Goal: Information Seeking & Learning: Learn about a topic

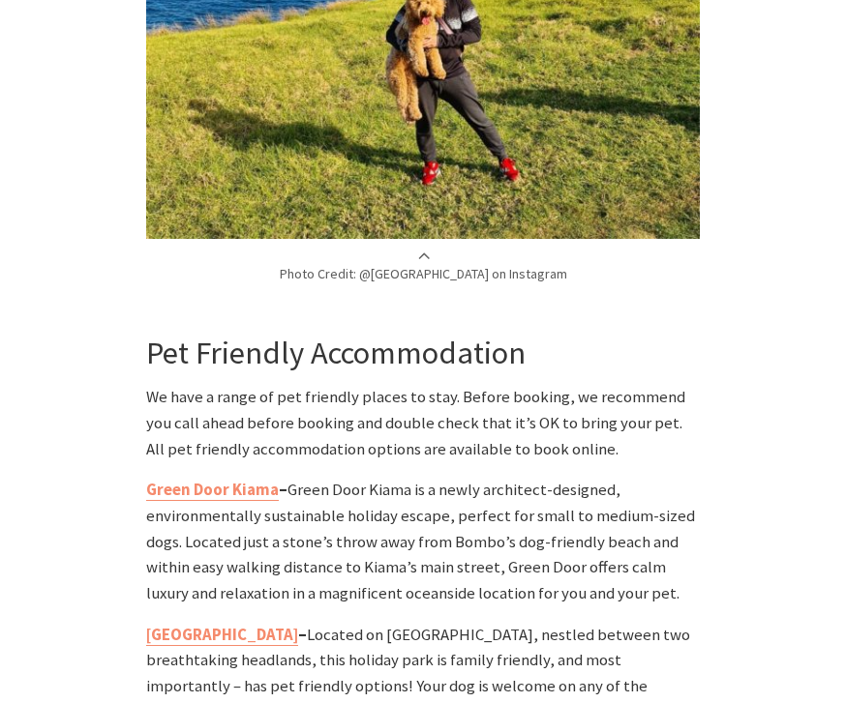
click at [240, 480] on b "Green Door Kiama" at bounding box center [212, 490] width 133 height 20
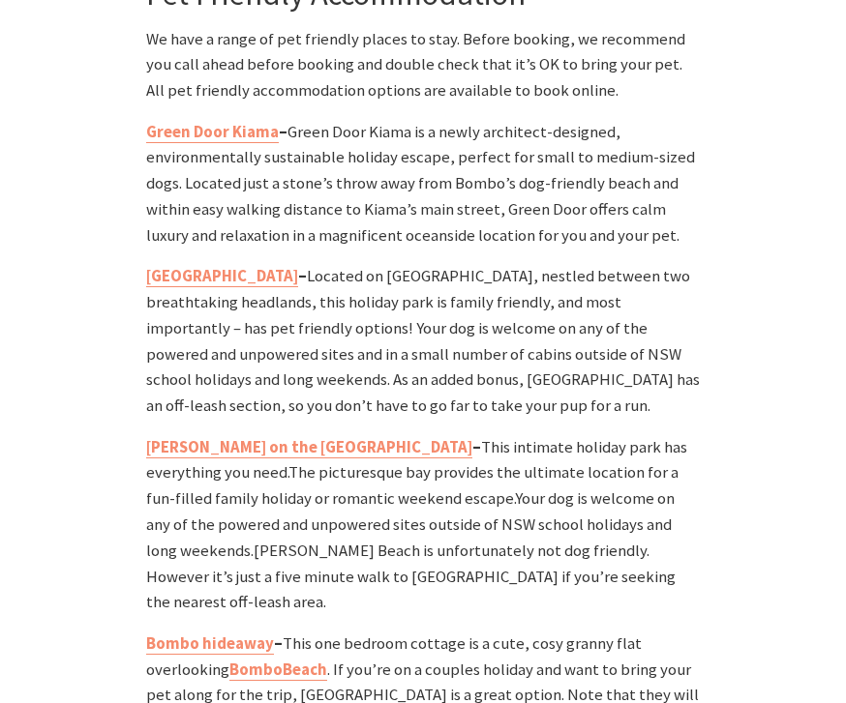
scroll to position [4749, 0]
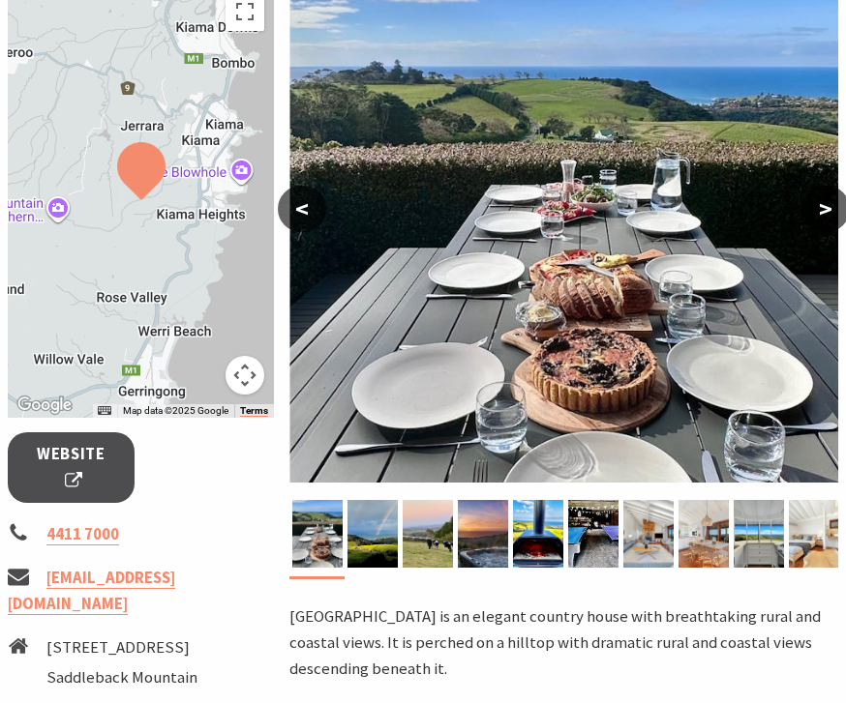
scroll to position [351, 0]
click at [93, 465] on span "Website" at bounding box center [71, 468] width 78 height 52
